Goal: Information Seeking & Learning: Learn about a topic

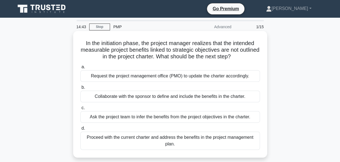
scroll to position [28, 0]
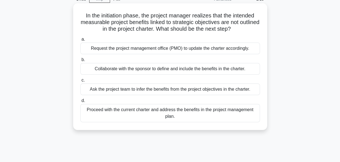
click at [183, 70] on div "Collaborate with the sponsor to define and include the benefits in the charter." at bounding box center [170, 69] width 180 height 12
click at [80, 62] on input "b. Collaborate with the sponsor to define and include the benefits in the chart…" at bounding box center [80, 60] width 0 height 4
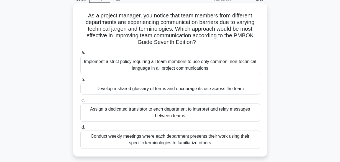
scroll to position [55, 0]
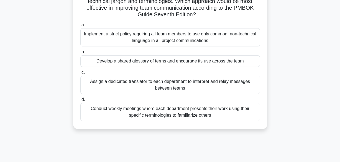
click at [162, 62] on div "Develop a shared glossary of terms and encourage its use across the team" at bounding box center [170, 61] width 180 height 12
click at [80, 54] on input "b. Develop a shared glossary of terms and encourage its use across the team" at bounding box center [80, 52] width 0 height 4
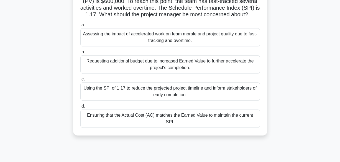
scroll to position [83, 0]
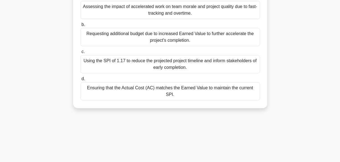
click at [180, 70] on div "Using the SPI of 1.17 to reduce the projected project timeline and inform stake…" at bounding box center [170, 64] width 180 height 18
click at [80, 54] on input "c. Using the SPI of 1.17 to reduce the projected project timeline and inform st…" at bounding box center [80, 52] width 0 height 4
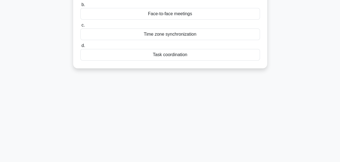
scroll to position [0, 0]
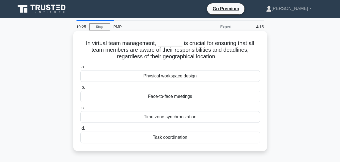
click at [164, 138] on div "Task coordination" at bounding box center [170, 138] width 180 height 12
click at [80, 131] on input "d. Task coordination" at bounding box center [80, 129] width 0 height 4
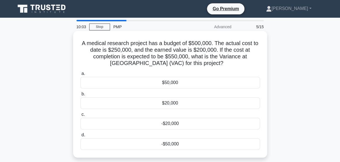
click at [174, 84] on div "$50,000" at bounding box center [170, 83] width 180 height 12
click at [80, 76] on input "a. $50,000" at bounding box center [80, 74] width 0 height 4
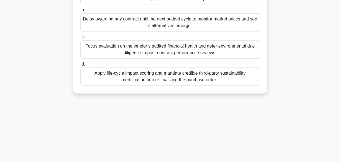
scroll to position [83, 0]
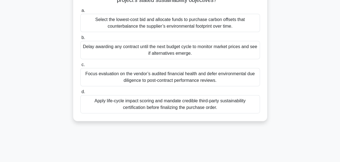
click at [169, 105] on div "Apply life-cycle impact scoring and mandate credible third-party sustainability…" at bounding box center [170, 104] width 180 height 18
click at [80, 94] on input "d. Apply life-cycle impact scoring and mandate credible third-party sustainabil…" at bounding box center [80, 92] width 0 height 4
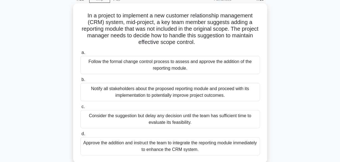
scroll to position [55, 0]
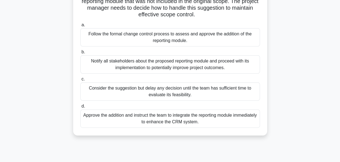
click at [175, 120] on div "Approve the addition and instruct the team to integrate the reporting module im…" at bounding box center [170, 119] width 180 height 18
click at [80, 108] on input "d. Approve the addition and instruct the team to integrate the reporting module…" at bounding box center [80, 107] width 0 height 4
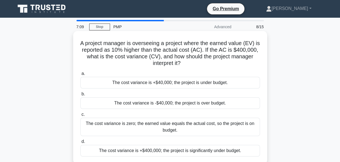
scroll to position [28, 0]
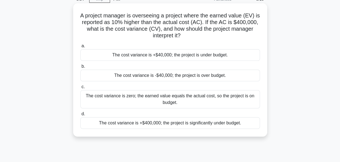
click at [188, 75] on div "The cost variance is -$40,000; the project is over budget." at bounding box center [170, 76] width 180 height 12
click at [80, 68] on input "b. The cost variance is -$40,000; the project is over budget." at bounding box center [80, 67] width 0 height 4
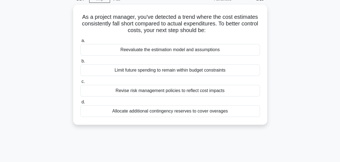
scroll to position [0, 0]
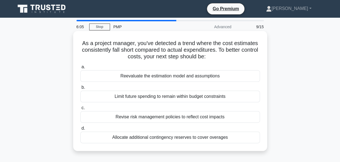
click at [159, 137] on div "Allocate additional contingency reserves to cover overages" at bounding box center [170, 138] width 180 height 12
click at [80, 131] on input "d. Allocate additional contingency reserves to cover overages" at bounding box center [80, 129] width 0 height 4
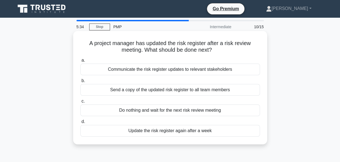
click at [190, 71] on div "Communicate the risk register updates to relevant stakeholders" at bounding box center [170, 70] width 180 height 12
click at [80, 62] on input "a. Communicate the risk register updates to relevant stakeholders" at bounding box center [80, 61] width 0 height 4
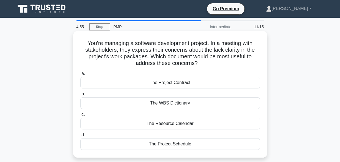
click at [174, 105] on div "The WBS Dictionary" at bounding box center [170, 104] width 180 height 12
click at [80, 96] on input "b. The WBS Dictionary" at bounding box center [80, 95] width 0 height 4
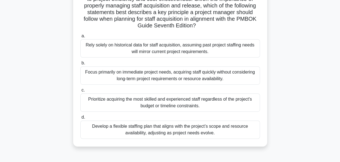
scroll to position [137, 0]
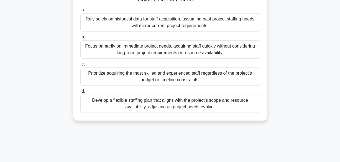
click at [181, 103] on div "Develop a flexible staffing plan that aligns with the project’s scope and resou…" at bounding box center [170, 104] width 180 height 18
click at [80, 93] on input "d. Develop a flexible staffing plan that aligns with the project’s scope and re…" at bounding box center [80, 92] width 0 height 4
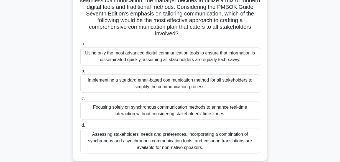
scroll to position [111, 0]
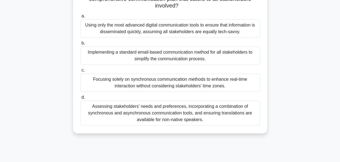
click at [172, 113] on div "Assessing stakeholders' needs and preferences, incorporating a combination of s…" at bounding box center [170, 113] width 180 height 25
click at [80, 99] on input "d. Assessing stakeholders' needs and preferences, incorporating a combination o…" at bounding box center [80, 98] width 0 height 4
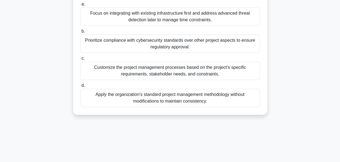
scroll to position [55, 0]
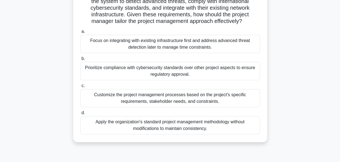
click at [180, 78] on div "Prioritize compliance with cybersecurity standards over other project aspects t…" at bounding box center [170, 71] width 180 height 18
click at [80, 61] on input "b. Prioritize compliance with cybersecurity standards over other project aspect…" at bounding box center [80, 59] width 0 height 4
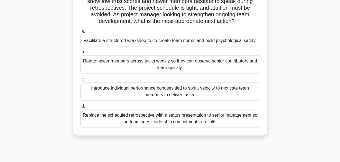
click at [183, 89] on div "Introduce individual performance bonuses tied to sprint velocity to motivate te…" at bounding box center [170, 92] width 180 height 18
click at [80, 81] on input "c. Introduce individual performance bonuses tied to sprint velocity to motivate…" at bounding box center [80, 80] width 0 height 4
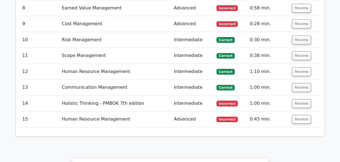
scroll to position [970, 0]
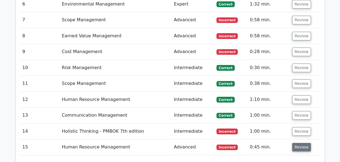
click at [301, 143] on button "Review" at bounding box center [301, 147] width 19 height 9
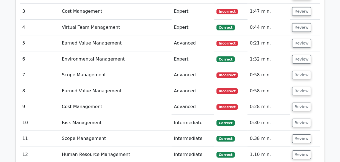
scroll to position [887, 0]
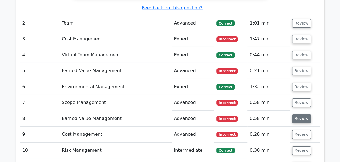
click at [300, 115] on button "Review" at bounding box center [301, 119] width 19 height 9
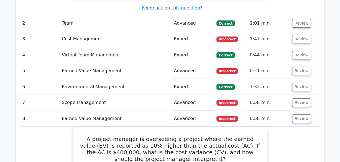
scroll to position [859, 0]
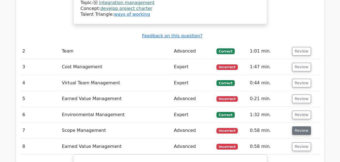
click at [298, 127] on button "Review" at bounding box center [301, 131] width 19 height 9
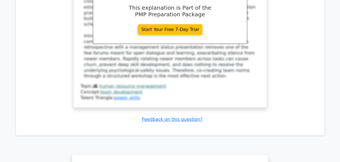
scroll to position [2034, 0]
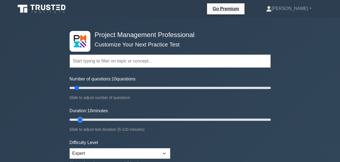
click at [78, 120] on input "Duration: 10 minutes" at bounding box center [170, 120] width 201 height 7
drag, startPoint x: 80, startPoint y: 120, endPoint x: 85, endPoint y: 120, distance: 5.5
type input "15"
click at [85, 120] on input "Duration: 15 minutes" at bounding box center [170, 120] width 201 height 7
type input "35"
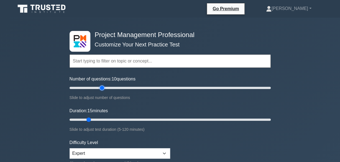
click at [102, 91] on input "Number of questions: 10 questions" at bounding box center [170, 88] width 201 height 7
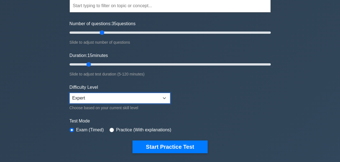
click at [155, 95] on select "Beginner Intermediate Expert" at bounding box center [120, 98] width 101 height 11
click at [70, 93] on select "Beginner Intermediate Expert" at bounding box center [120, 98] width 101 height 11
click at [91, 101] on select "Beginner Intermediate Expert" at bounding box center [120, 98] width 101 height 11
select select "expert"
click at [70, 93] on select "Beginner Intermediate Expert" at bounding box center [120, 98] width 101 height 11
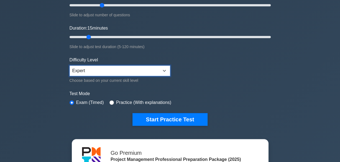
scroll to position [111, 0]
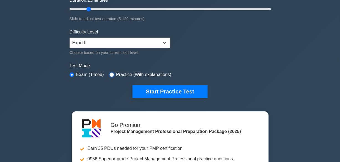
click at [110, 73] on input "radio" at bounding box center [111, 75] width 4 height 4
radio input "true"
click at [70, 73] on input "radio" at bounding box center [72, 75] width 4 height 4
radio input "true"
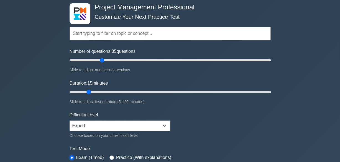
scroll to position [0, 0]
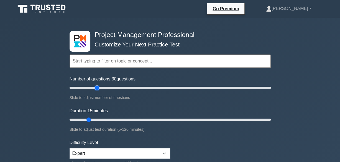
drag, startPoint x: 99, startPoint y: 88, endPoint x: 95, endPoint y: 88, distance: 3.9
click at [95, 88] on input "Number of questions: 30 questions" at bounding box center [170, 88] width 201 height 7
drag, startPoint x: 95, startPoint y: 88, endPoint x: 91, endPoint y: 88, distance: 4.2
click at [91, 88] on input "Number of questions: 25 questions" at bounding box center [170, 88] width 201 height 7
click at [84, 88] on input "Number of questions: 25 questions" at bounding box center [170, 88] width 201 height 7
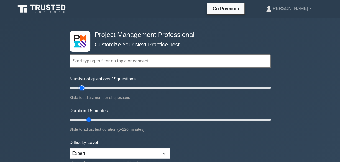
click at [83, 88] on input "Number of questions: 15 questions" at bounding box center [170, 88] width 201 height 7
type input "10"
click at [78, 88] on input "Number of questions: 10 questions" at bounding box center [170, 88] width 201 height 7
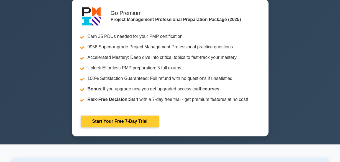
scroll to position [55, 0]
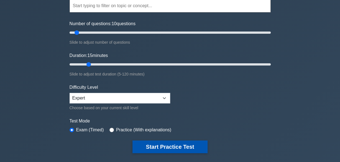
click at [157, 145] on button "Start Practice Test" at bounding box center [169, 147] width 75 height 13
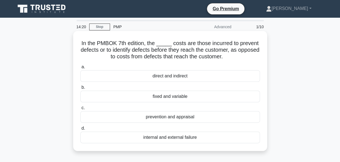
click at [165, 119] on div "prevention and appraisal" at bounding box center [170, 117] width 180 height 12
click at [80, 110] on input "c. prevention and appraisal" at bounding box center [80, 108] width 0 height 4
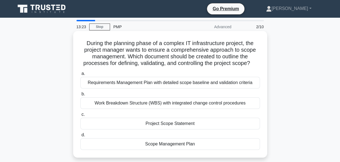
click at [166, 145] on div "Scope Management Plan" at bounding box center [170, 145] width 180 height 12
click at [80, 137] on input "d. Scope Management Plan" at bounding box center [80, 136] width 0 height 4
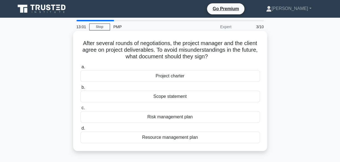
click at [173, 77] on div "Project charter" at bounding box center [170, 76] width 180 height 12
click at [80, 69] on input "a. Project charter" at bounding box center [80, 67] width 0 height 4
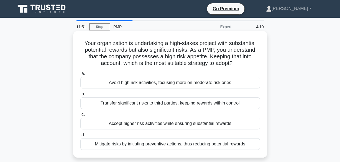
click at [173, 105] on div "Transfer significant risks to third parties, keeping rewards within control" at bounding box center [170, 104] width 180 height 12
click at [80, 96] on input "b. Transfer significant risks to third parties, keeping rewards within control" at bounding box center [80, 95] width 0 height 4
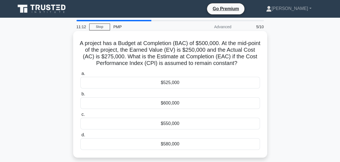
click at [172, 125] on div "$550,000" at bounding box center [170, 124] width 180 height 12
click at [80, 117] on input "c. $550,000" at bounding box center [80, 115] width 0 height 4
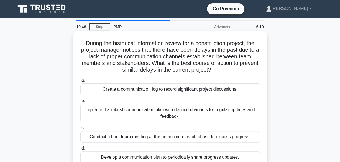
scroll to position [28, 0]
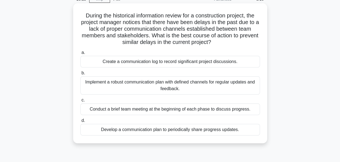
click at [188, 84] on div "Implement a robust communication plan with defined channels for regular updates…" at bounding box center [170, 85] width 180 height 18
click at [80, 75] on input "b. Implement a robust communication plan with defined channels for regular upda…" at bounding box center [80, 74] width 0 height 4
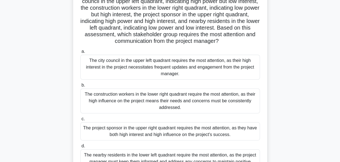
scroll to position [83, 0]
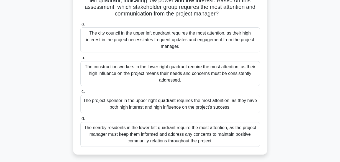
click at [175, 107] on div "The project sponsor in the upper right quadrant requires the most attention, as…" at bounding box center [170, 104] width 180 height 18
click at [80, 94] on input "c. The project sponsor in the upper right quadrant requires the most attention,…" at bounding box center [80, 92] width 0 height 4
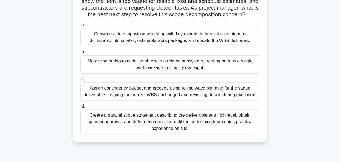
scroll to position [83, 0]
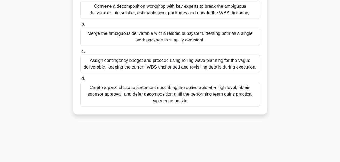
click at [169, 104] on div "Create a parallel scope statement describing the deliverable at a high level, o…" at bounding box center [170, 94] width 180 height 25
click at [80, 81] on input "d. Create a parallel scope statement describing the deliverable at a high level…" at bounding box center [80, 79] width 0 height 4
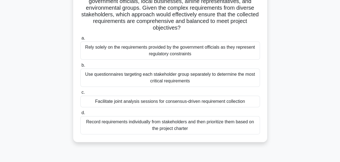
scroll to position [83, 0]
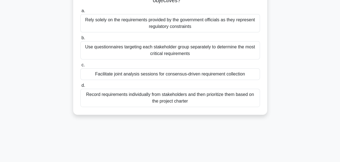
click at [182, 98] on div "Record requirements individually from stakeholders and then prioritize them bas…" at bounding box center [170, 98] width 180 height 18
click at [80, 88] on input "d. Record requirements individually from stakeholders and then prioritize them …" at bounding box center [80, 86] width 0 height 4
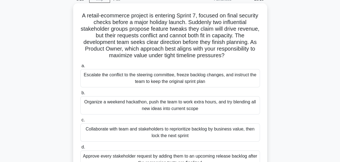
scroll to position [55, 0]
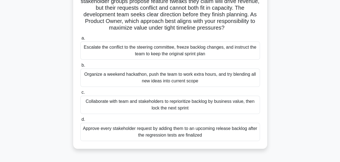
click at [180, 107] on div "Collaborate with team and stakeholders to reprioritize backlog by business valu…" at bounding box center [170, 105] width 180 height 18
click at [80, 95] on input "c. Collaborate with team and stakeholders to reprioritize backlog by business v…" at bounding box center [80, 93] width 0 height 4
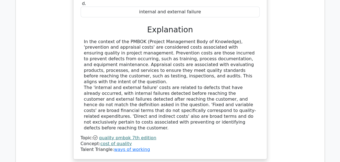
scroll to position [693, 0]
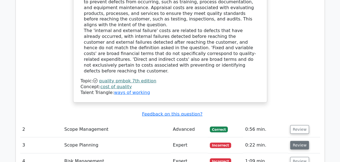
click at [300, 141] on button "Review" at bounding box center [299, 145] width 19 height 9
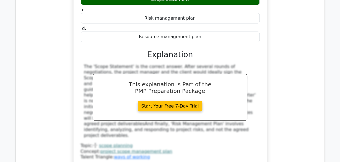
scroll to position [970, 0]
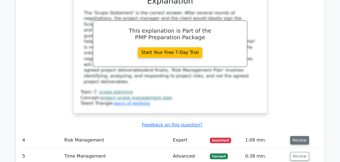
click at [299, 136] on button "Review" at bounding box center [299, 140] width 19 height 9
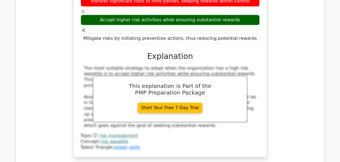
scroll to position [1247, 0]
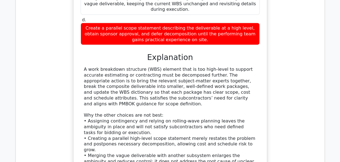
scroll to position [1607, 0]
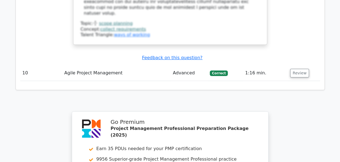
scroll to position [2107, 0]
